Goal: Task Accomplishment & Management: Complete application form

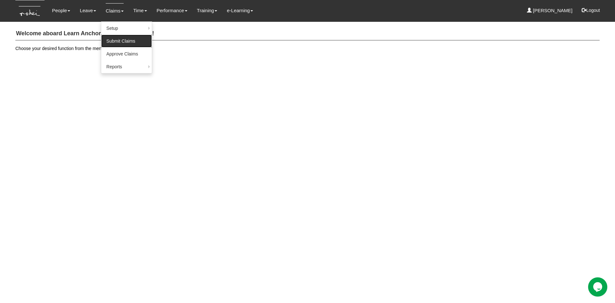
click at [114, 43] on link "Submit Claims" at bounding box center [126, 41] width 51 height 13
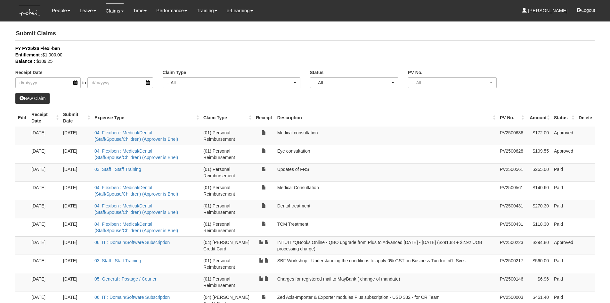
select select "50"
click at [114, 52] on link "Approve Claims" at bounding box center [126, 53] width 51 height 13
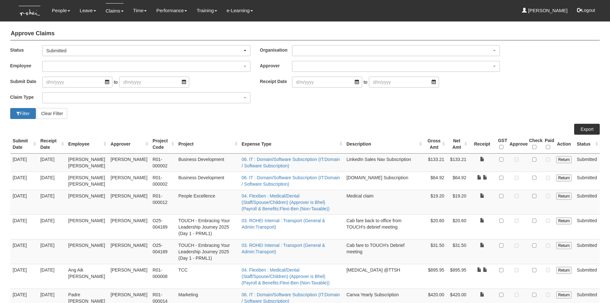
select select "50"
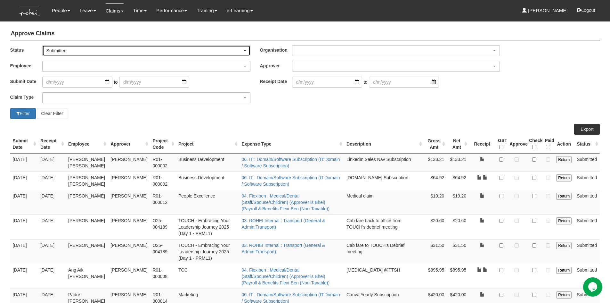
click at [243, 50] on div "Submitted" at bounding box center [146, 50] width 200 height 6
click at [68, 59] on link "-- All --" at bounding box center [59, 61] width 33 height 8
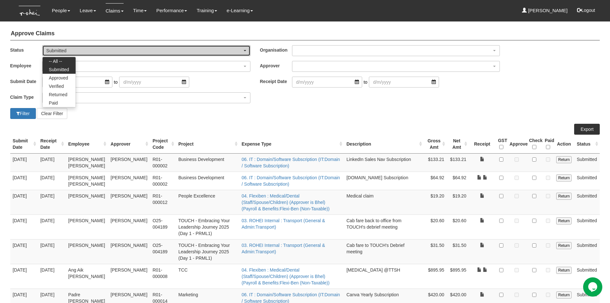
select select "All"
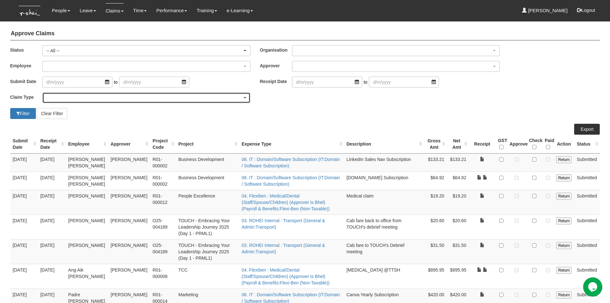
click at [76, 98] on div "button" at bounding box center [147, 98] width 208 height 10
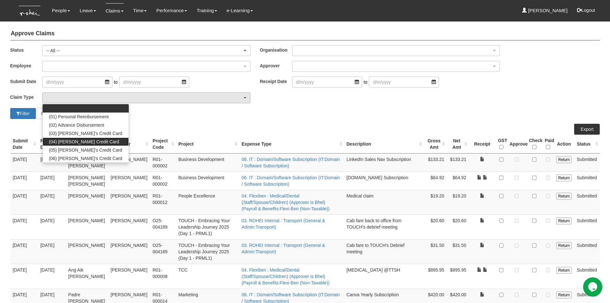
click at [76, 141] on span "(04) [PERSON_NAME] Credit Card" at bounding box center [84, 141] width 70 height 6
select select "16"
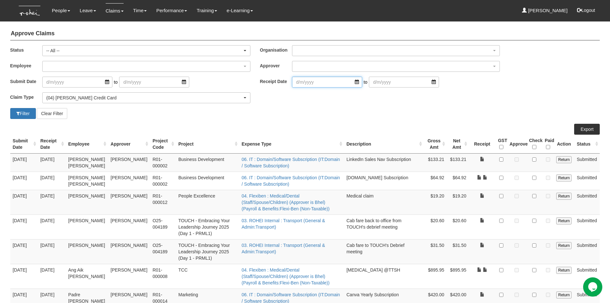
click at [353, 81] on input "search" at bounding box center [327, 82] width 70 height 11
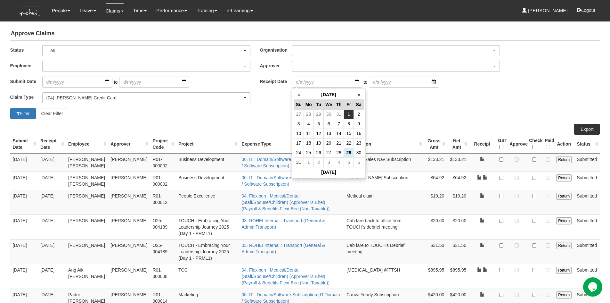
click at [350, 114] on td "1" at bounding box center [349, 114] width 10 height 10
type input "[DATE]"
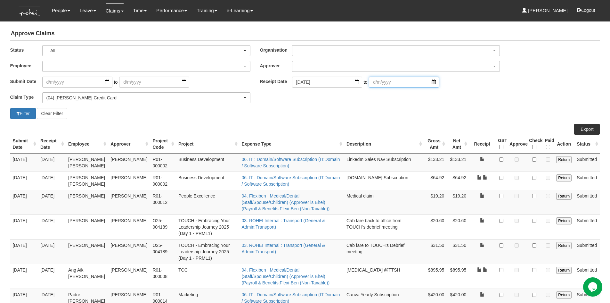
click at [424, 82] on input "search" at bounding box center [404, 82] width 70 height 11
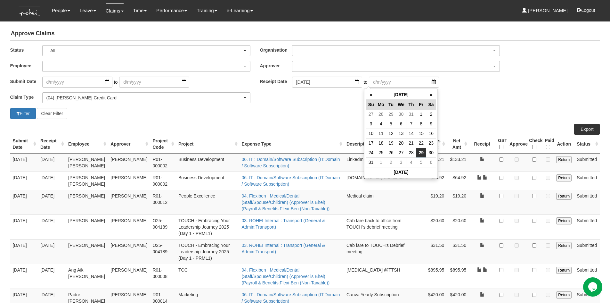
click at [423, 153] on td "29" at bounding box center [421, 153] width 10 height 10
type input "[DATE]"
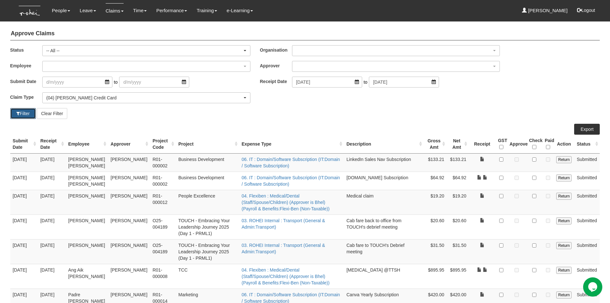
click at [19, 116] on button "Filter" at bounding box center [23, 113] width 26 height 11
select select "50"
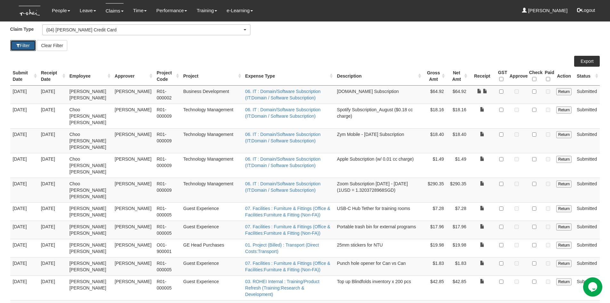
scroll to position [53, 0]
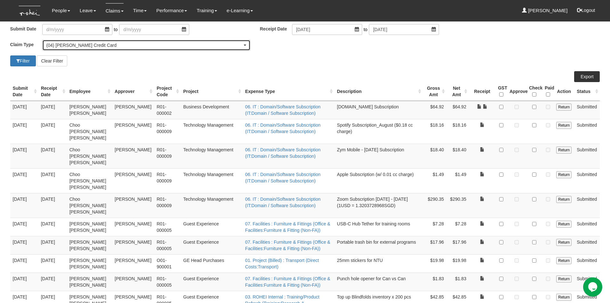
click at [149, 44] on div "(04) [PERSON_NAME] Credit Card" at bounding box center [144, 45] width 196 height 6
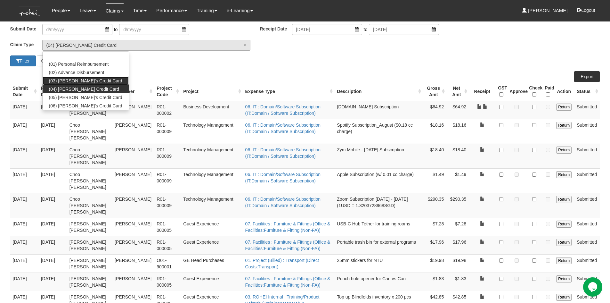
click at [100, 78] on link "(03) [PERSON_NAME]'s Credit Card" at bounding box center [86, 81] width 86 height 8
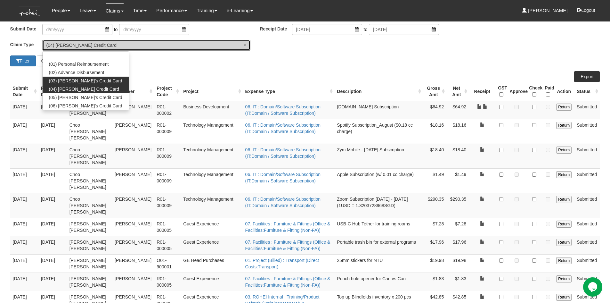
select select "15"
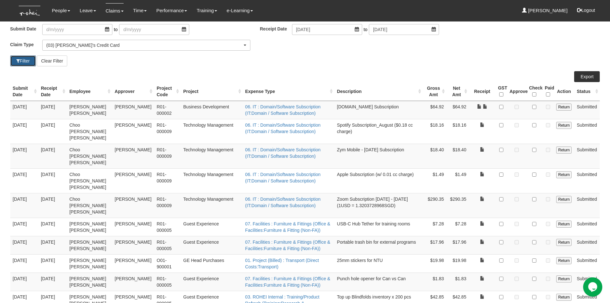
click at [25, 63] on button "Filter" at bounding box center [23, 60] width 26 height 11
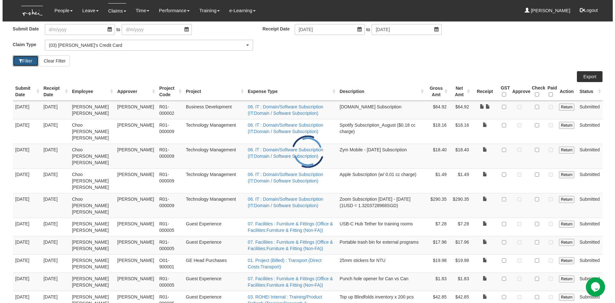
scroll to position [0, 0]
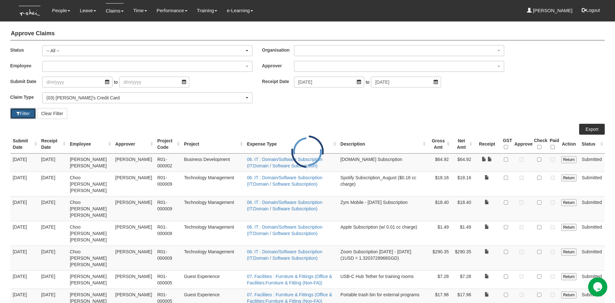
select select "50"
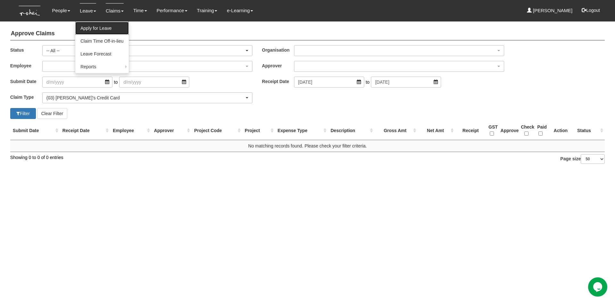
click at [90, 29] on link "Apply for Leave" at bounding box center [101, 28] width 53 height 13
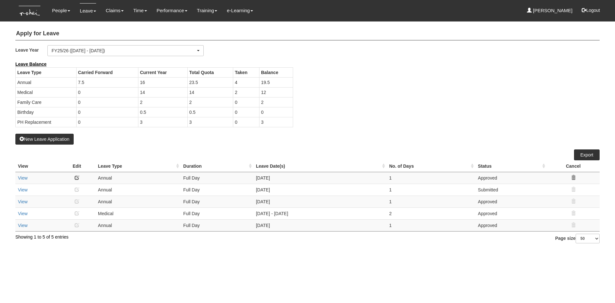
select select "50"
click at [54, 137] on button "New Leave Application" at bounding box center [44, 139] width 58 height 11
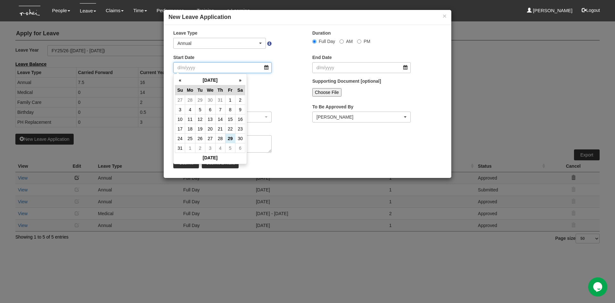
click at [265, 70] on input "Start Date" at bounding box center [222, 67] width 98 height 11
click at [229, 138] on td "29" at bounding box center [230, 139] width 10 height 10
type input "[DATE]"
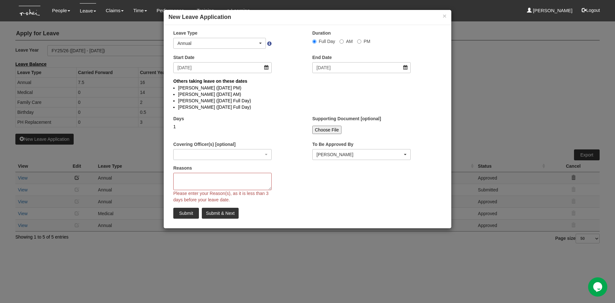
select select
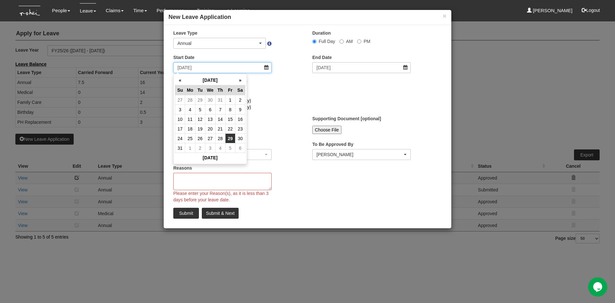
click at [266, 68] on input "[DATE]" at bounding box center [222, 67] width 98 height 11
click at [241, 82] on th "»" at bounding box center [240, 80] width 10 height 10
click at [188, 102] on td "1" at bounding box center [190, 100] width 10 height 10
type input "1/9/2025"
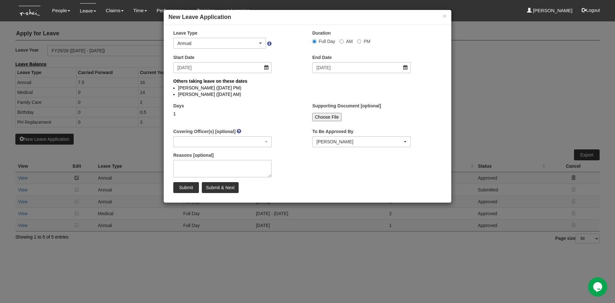
select select
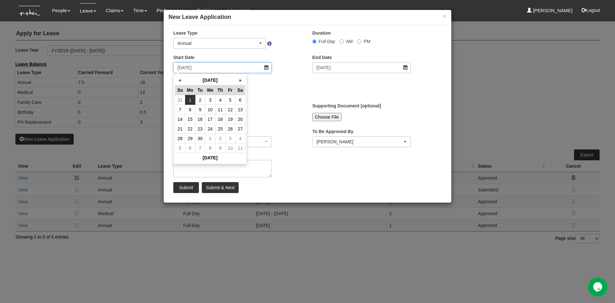
click at [264, 66] on input "1/9/2025" at bounding box center [222, 67] width 98 height 11
click at [201, 99] on td "2" at bounding box center [200, 100] width 10 height 10
type input "2/9/2025"
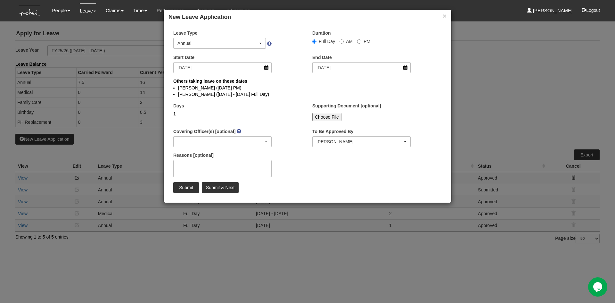
select select
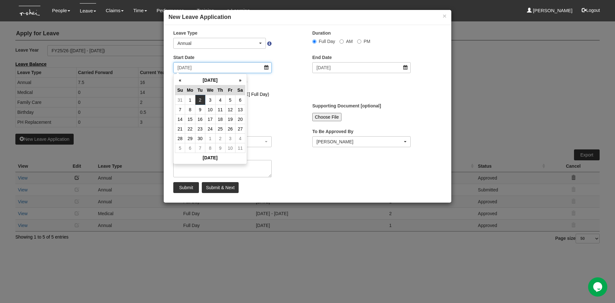
click at [266, 71] on input "2/9/2025" at bounding box center [222, 67] width 98 height 11
click at [210, 100] on td "3" at bounding box center [210, 100] width 10 height 10
type input "3/9/2025"
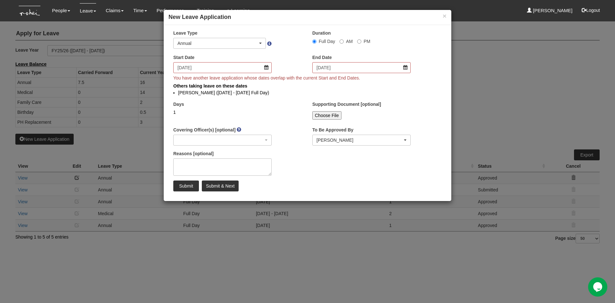
select select
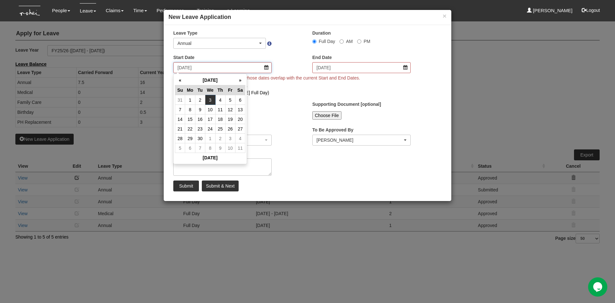
click at [266, 69] on input "3/9/2025" at bounding box center [222, 67] width 98 height 11
click at [220, 101] on td "4" at bounding box center [220, 100] width 10 height 10
type input "4/9/2025"
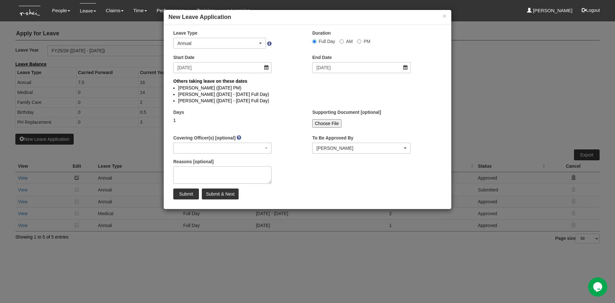
select select
click at [268, 68] on input "4/9/2025" at bounding box center [222, 67] width 98 height 11
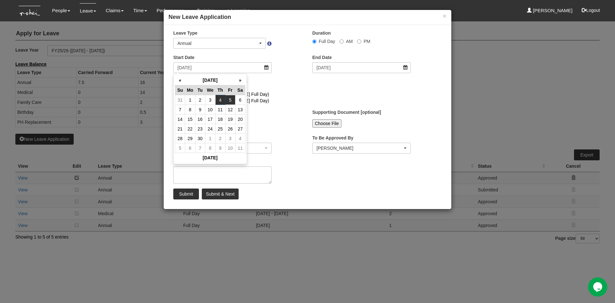
click at [231, 100] on td "5" at bounding box center [230, 100] width 10 height 10
type input "5/9/2025"
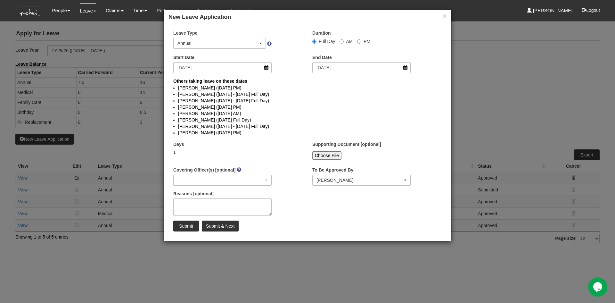
select select
click at [268, 67] on input "5/9/2025" at bounding box center [222, 67] width 98 height 11
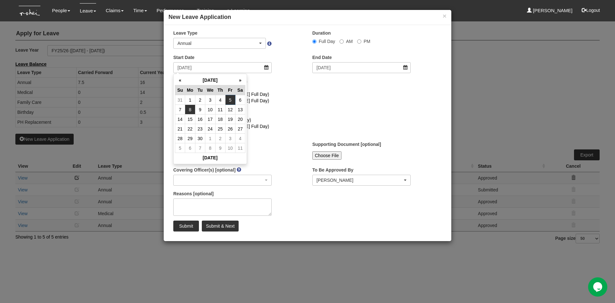
click at [192, 110] on td "8" at bounding box center [190, 110] width 10 height 10
type input "8/9/2025"
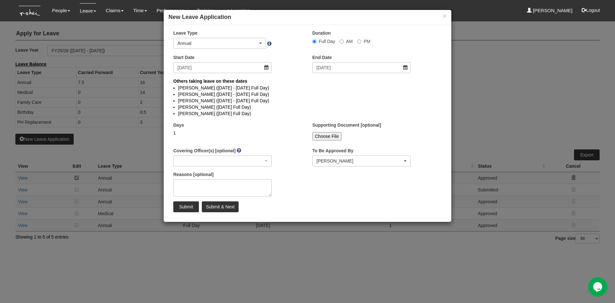
select select
click at [268, 70] on input "8/9/2025" at bounding box center [222, 67] width 98 height 11
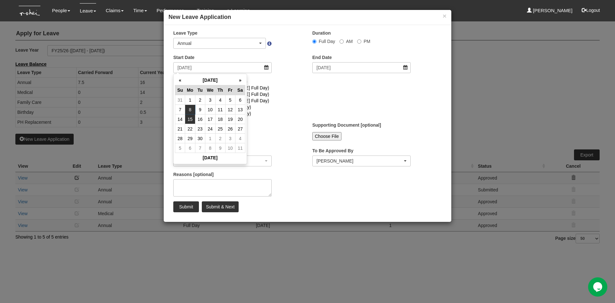
click at [194, 120] on td "15" at bounding box center [190, 119] width 10 height 10
type input "15/9/2025"
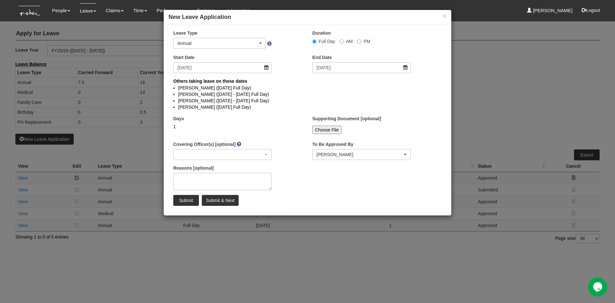
select select
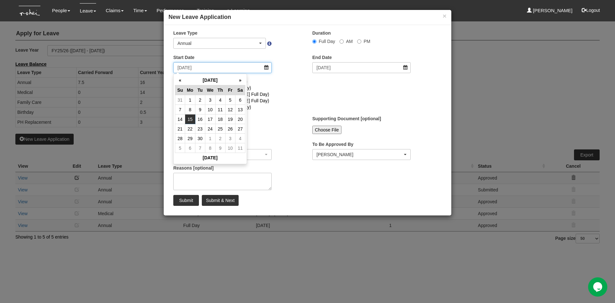
click at [267, 69] on input "15/9/2025" at bounding box center [222, 67] width 98 height 11
click at [192, 128] on td "22" at bounding box center [190, 129] width 10 height 10
type input "22/9/2025"
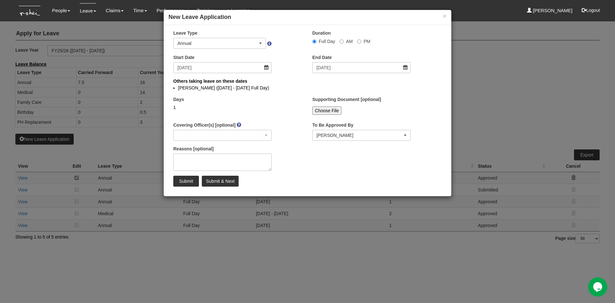
select select
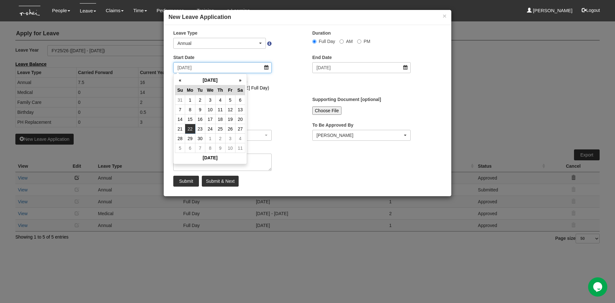
click at [265, 68] on input "22/9/2025" at bounding box center [222, 67] width 98 height 11
click at [191, 138] on td "29" at bounding box center [190, 139] width 10 height 10
type input "29/9/2025"
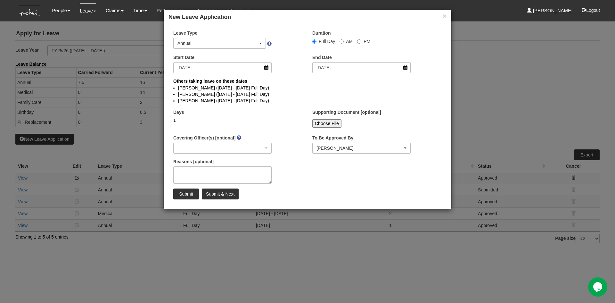
select select
